Goal: Download file/media

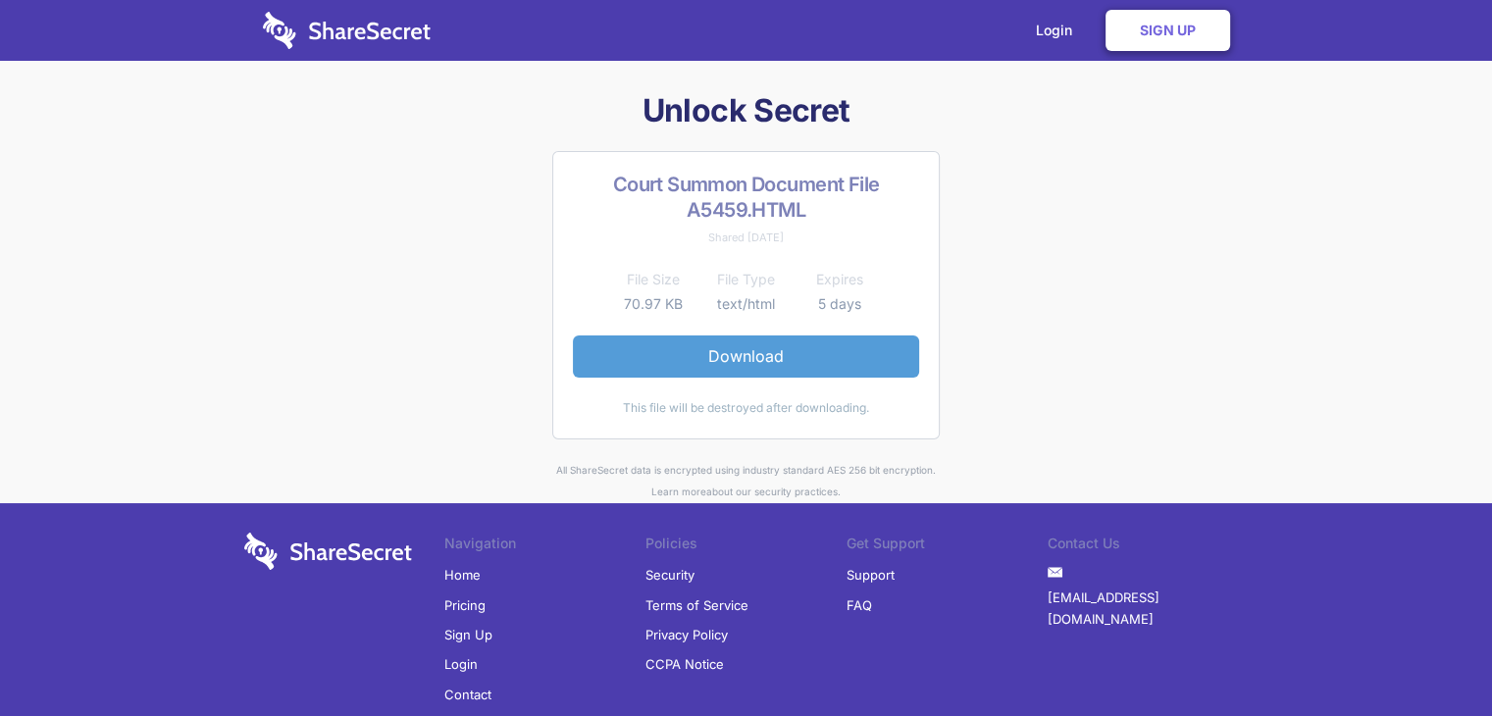
click at [736, 365] on link "Download" at bounding box center [746, 355] width 346 height 41
